Goal: Entertainment & Leisure: Consume media (video, audio)

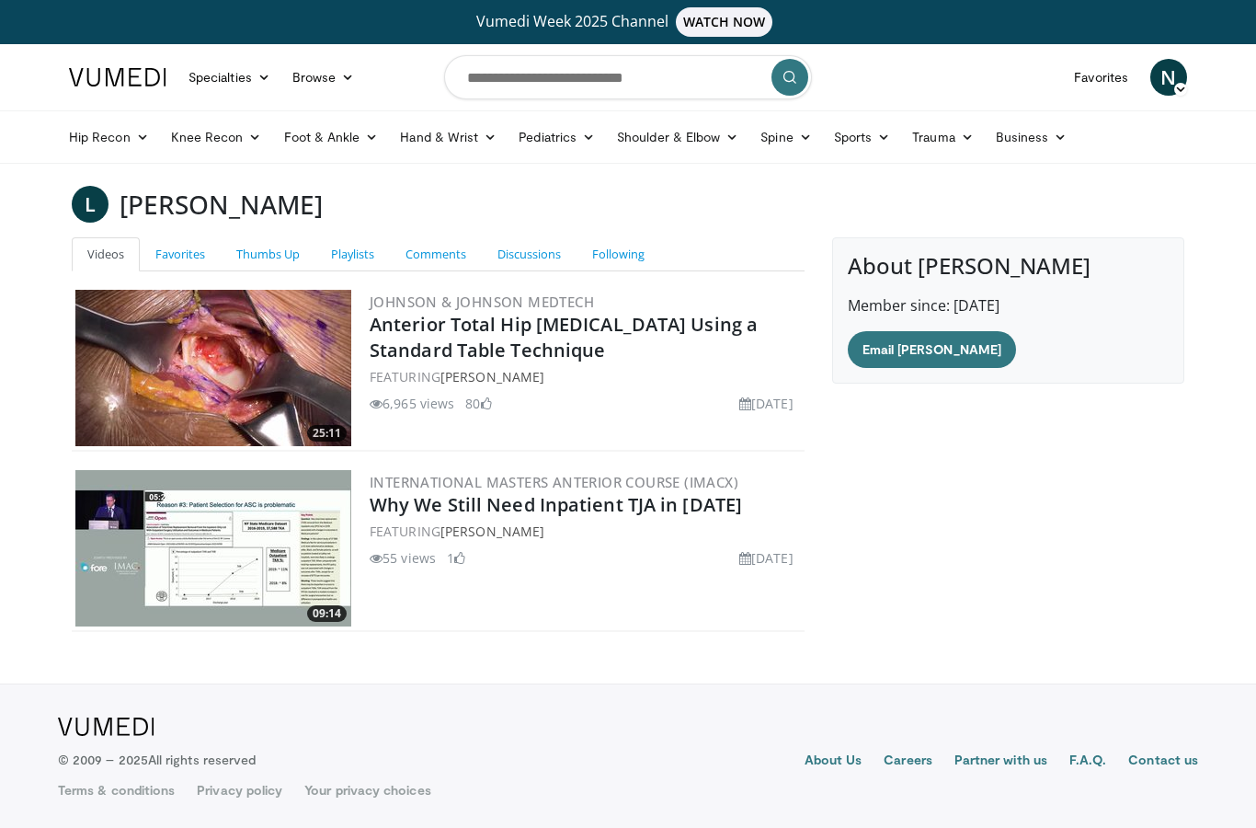
click at [182, 392] on img at bounding box center [213, 368] width 276 height 156
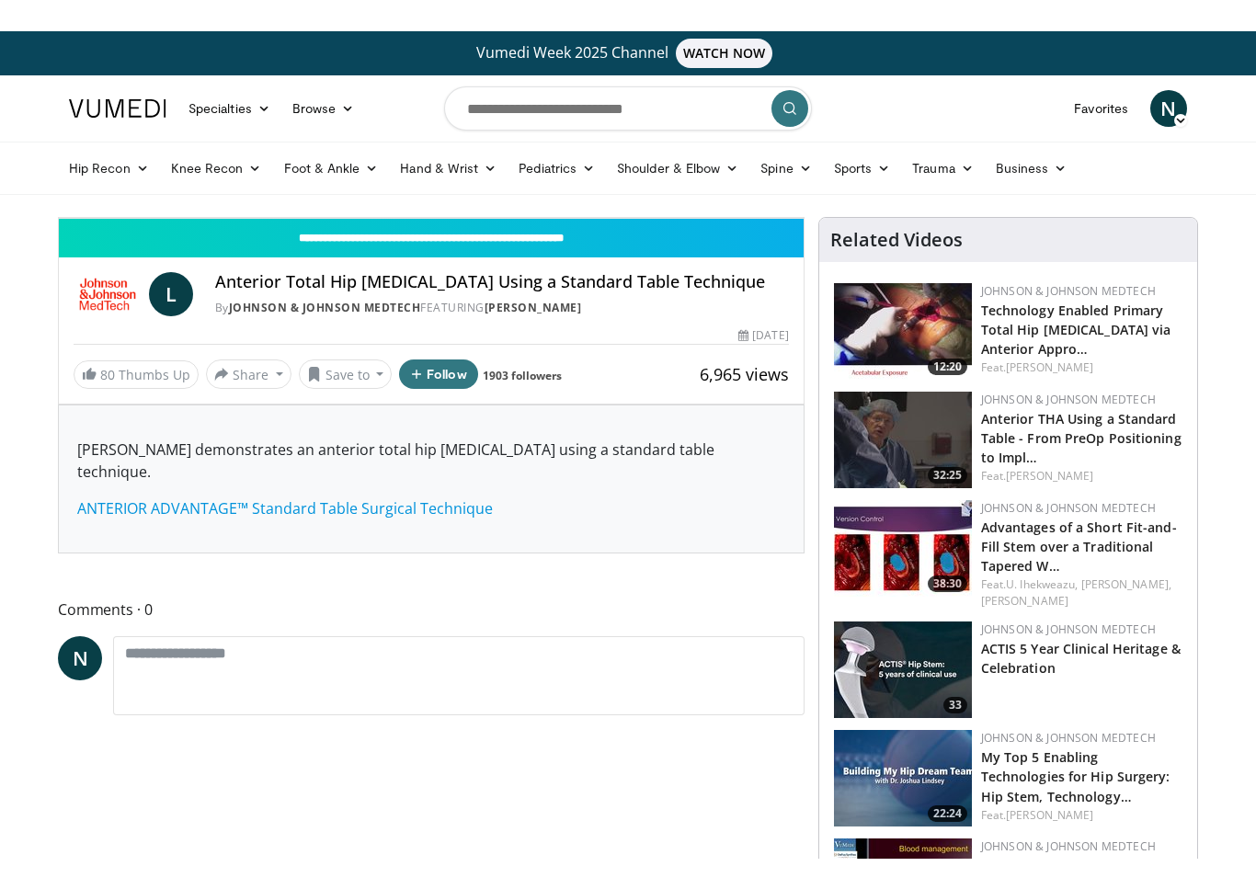
scroll to position [22, 0]
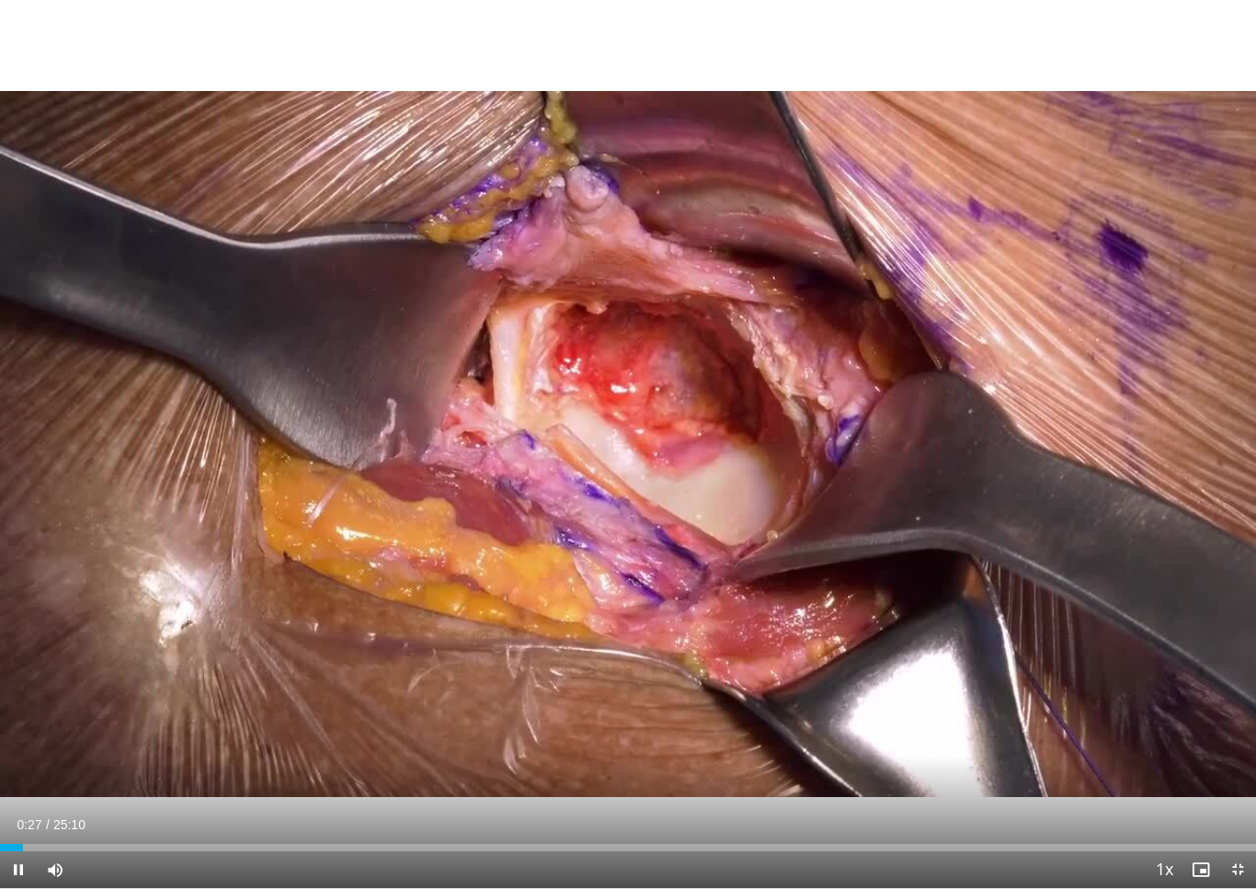
click at [1239, 827] on span "Video Player" at bounding box center [1237, 869] width 37 height 37
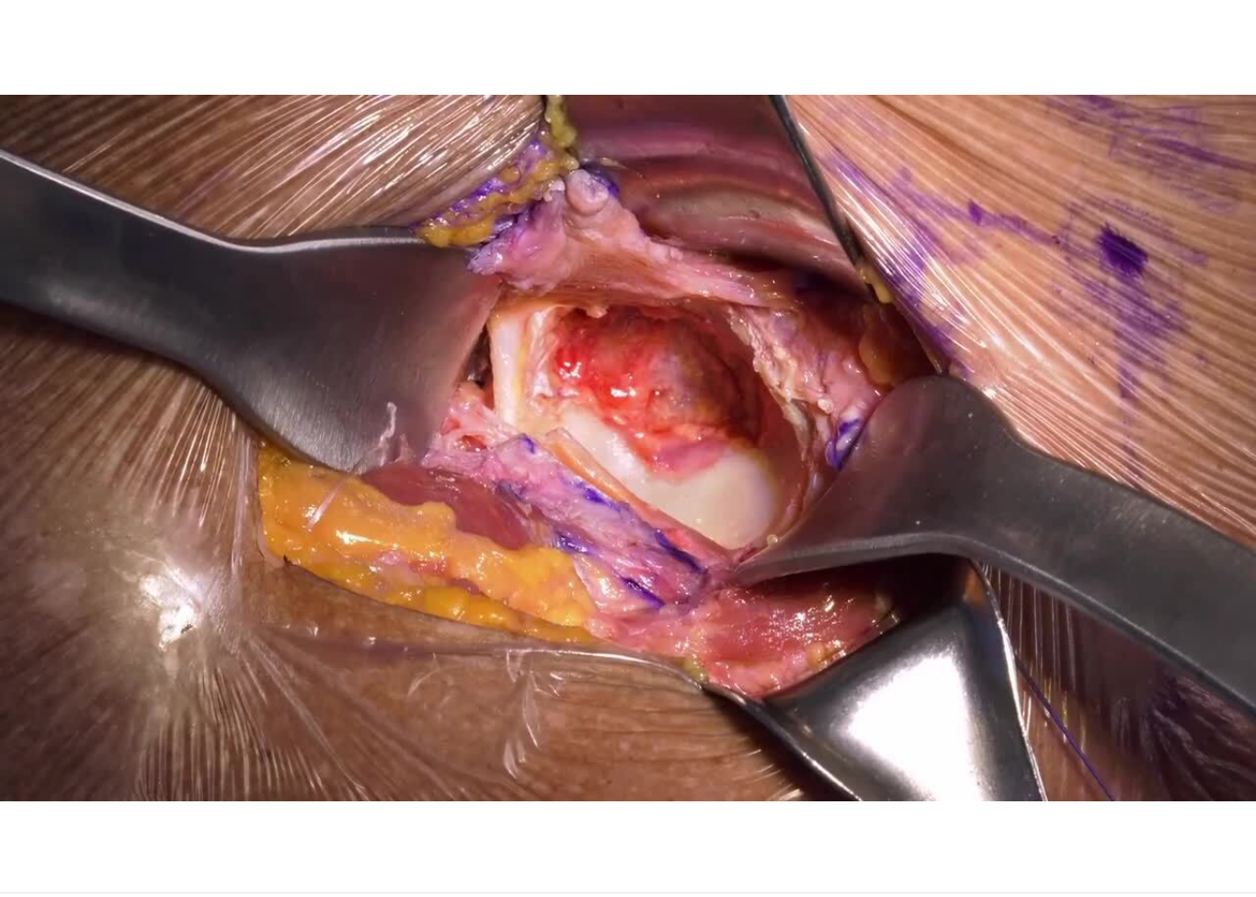
scroll to position [0, 0]
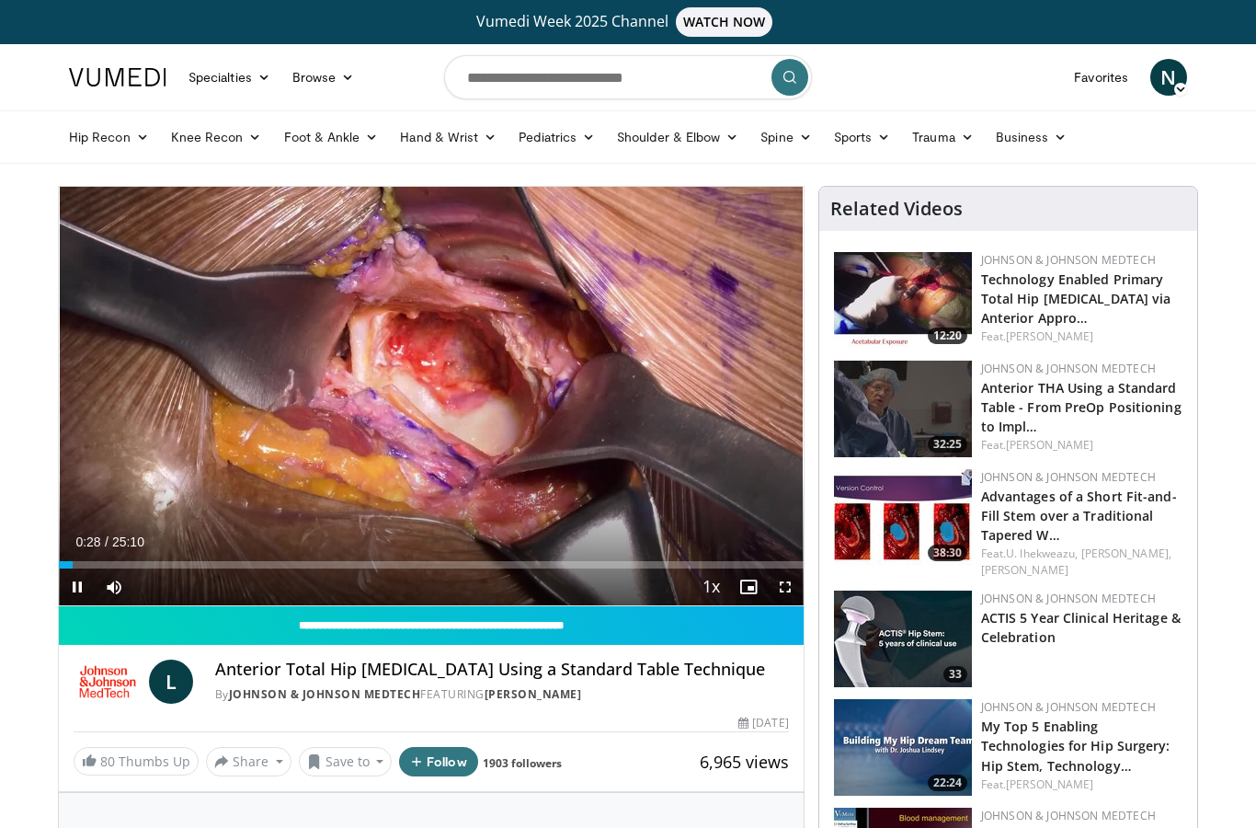
click at [138, 463] on div "10 seconds Tap to unmute" at bounding box center [431, 396] width 745 height 418
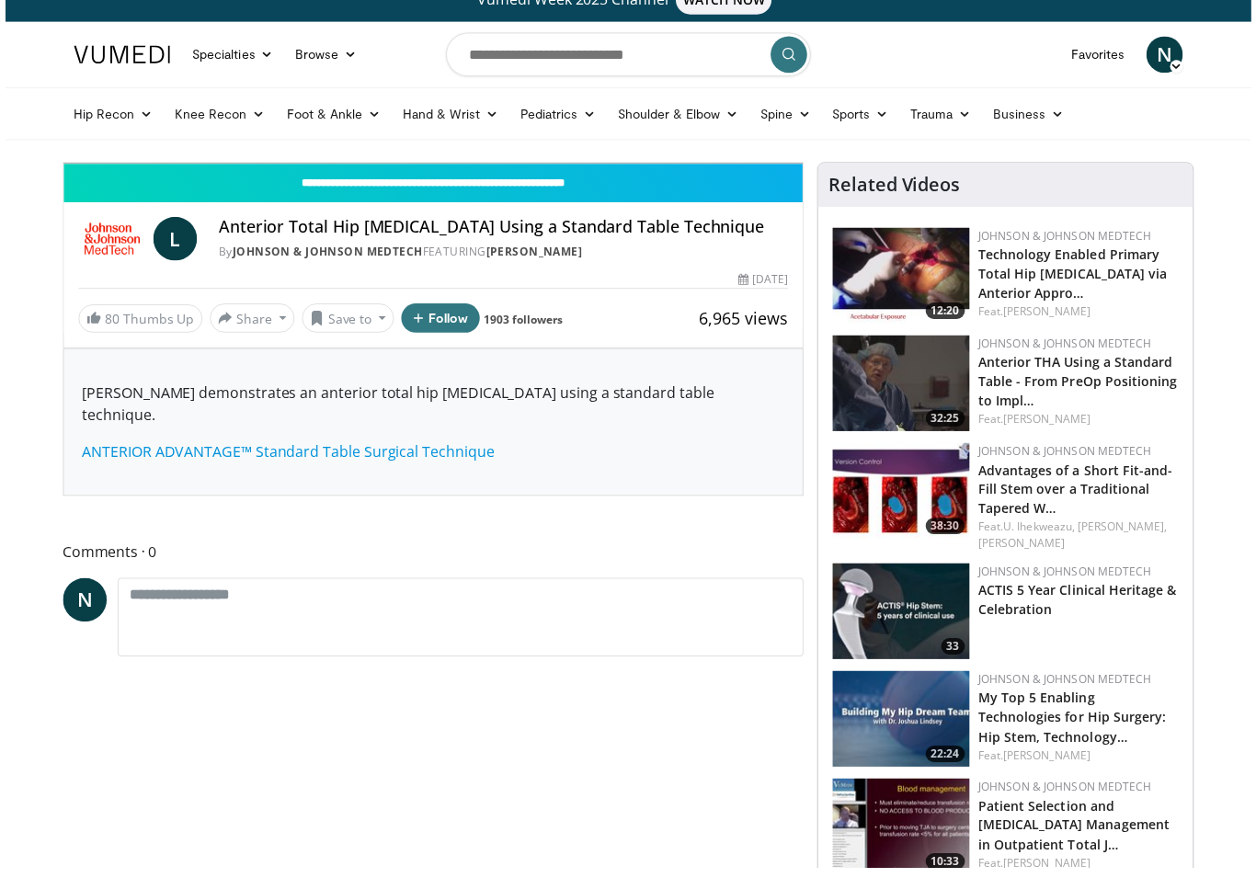
scroll to position [22, 0]
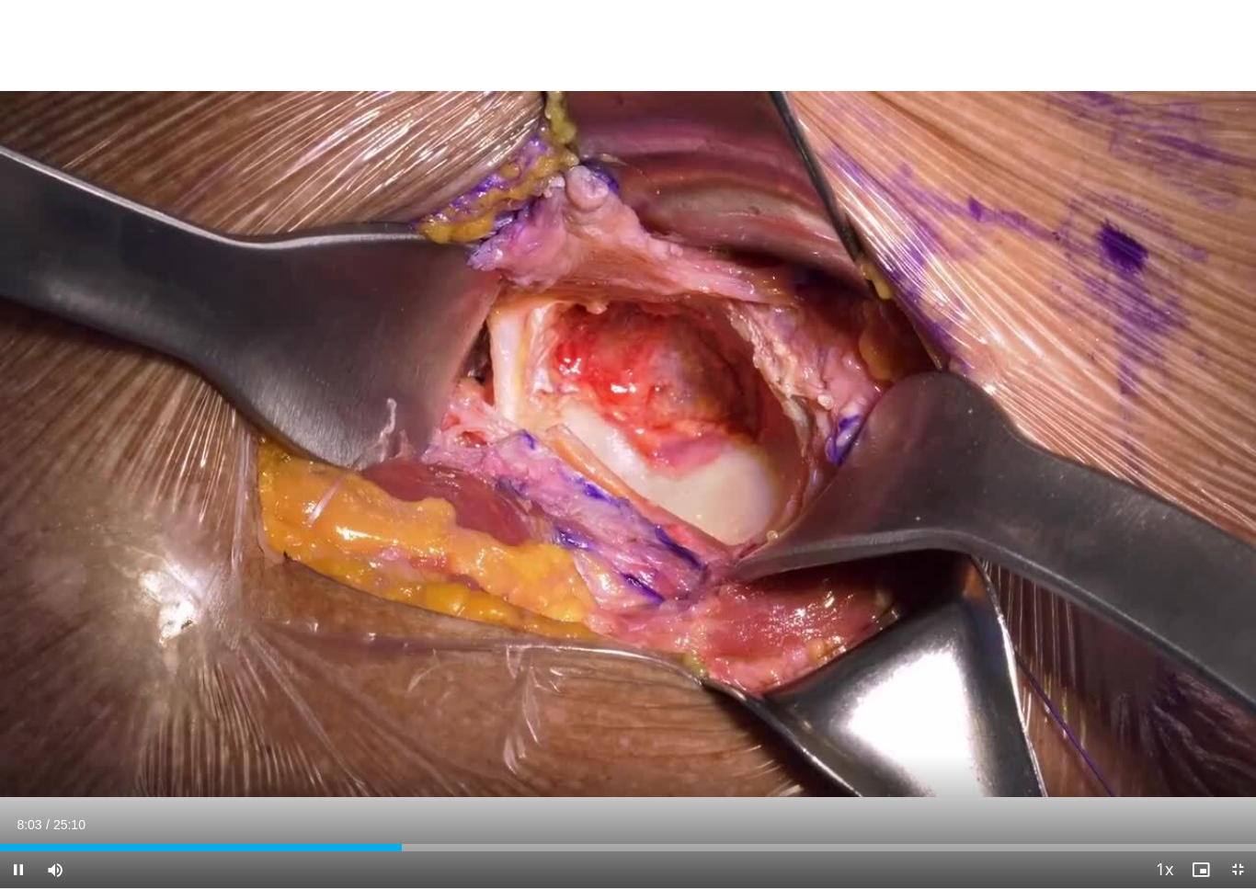
click at [223, 660] on div "10 seconds Tap to unmute" at bounding box center [628, 444] width 1256 height 888
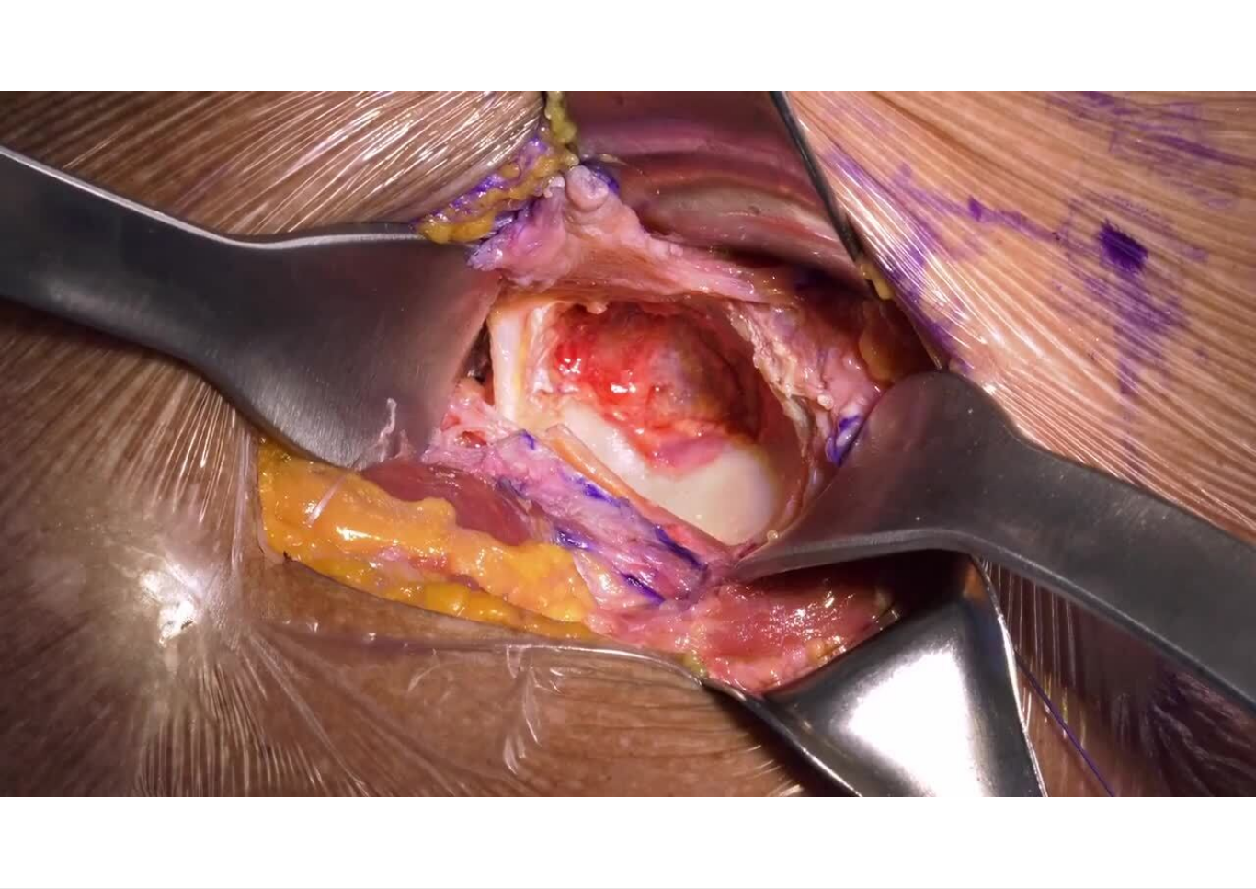
click at [479, 504] on div "10 seconds Tap to unmute" at bounding box center [628, 444] width 1256 height 888
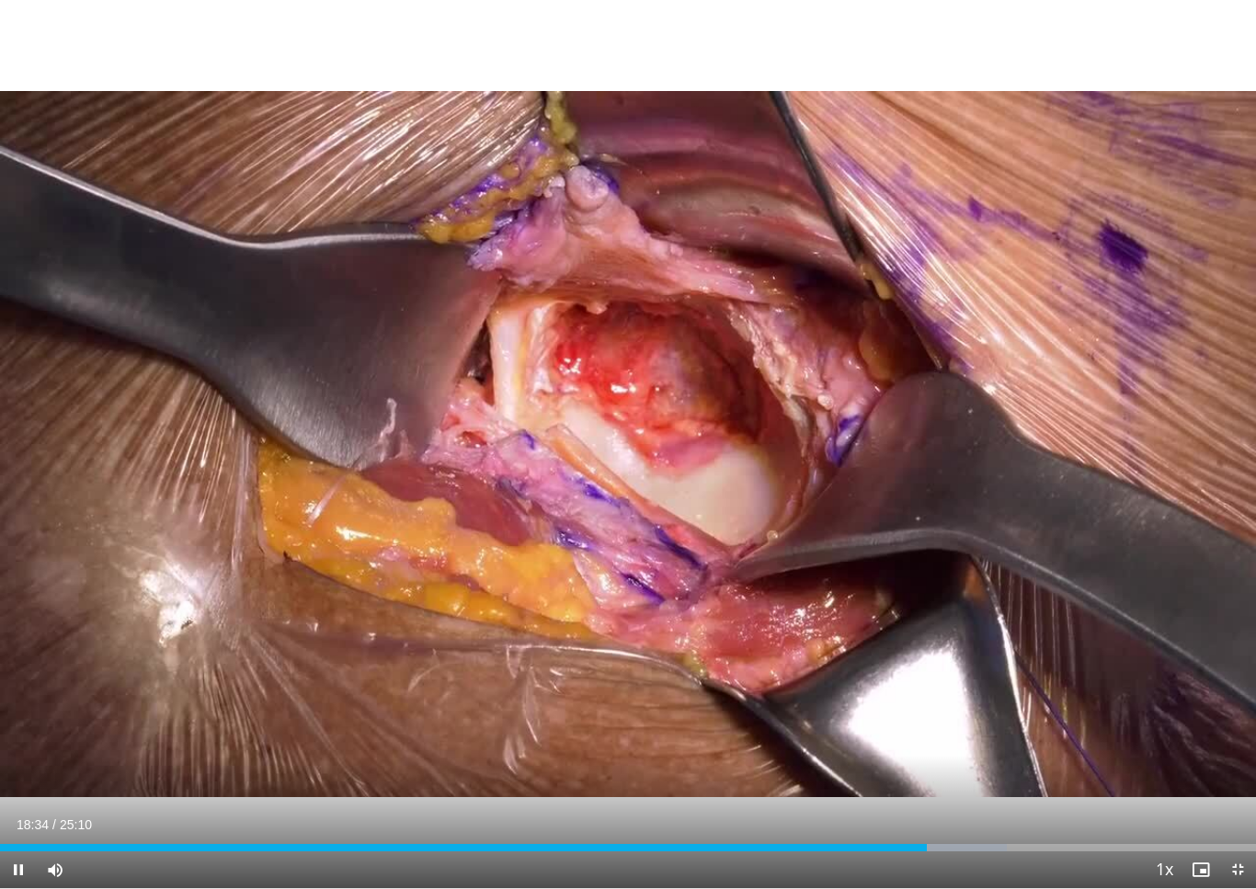
click at [279, 626] on div "10 seconds Tap to unmute" at bounding box center [628, 444] width 1256 height 888
click at [101, 736] on div "10 seconds Tap to unmute" at bounding box center [628, 444] width 1256 height 888
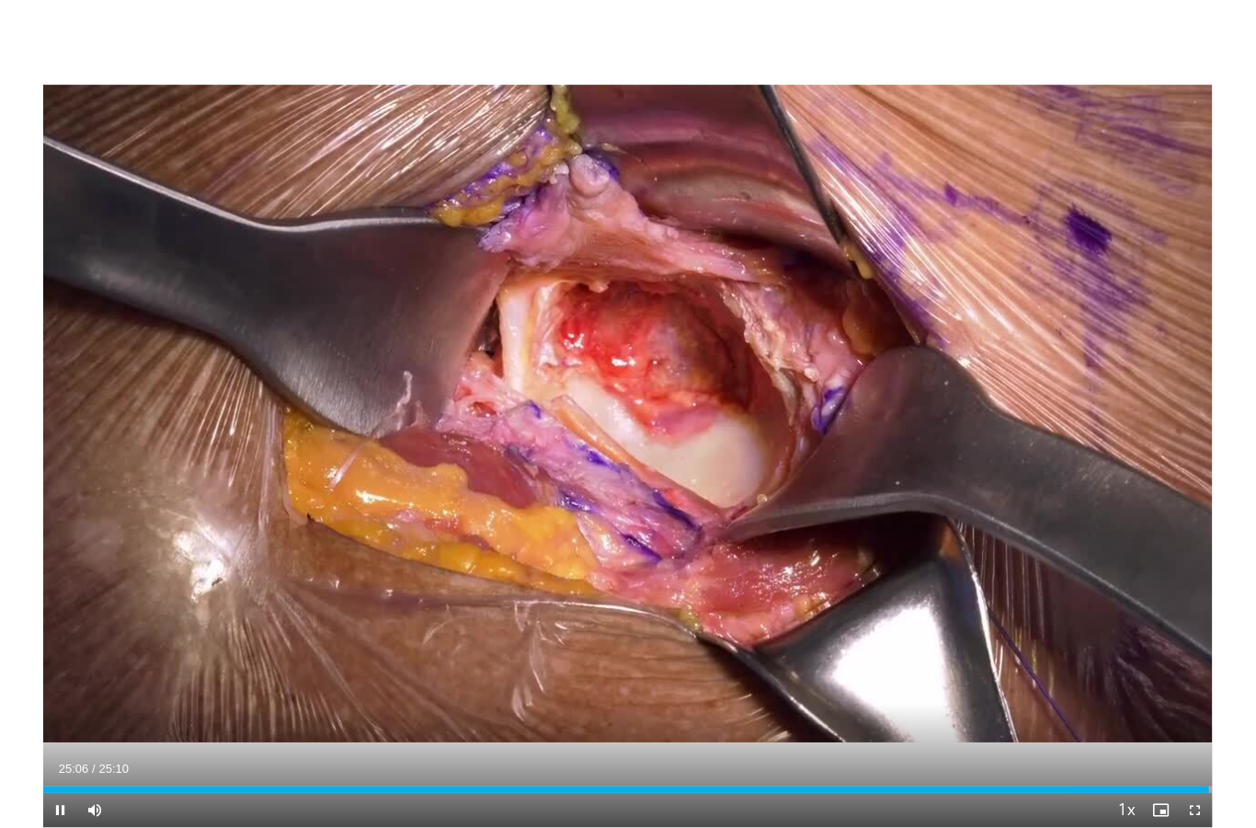
scroll to position [0, 0]
